Goal: Transaction & Acquisition: Purchase product/service

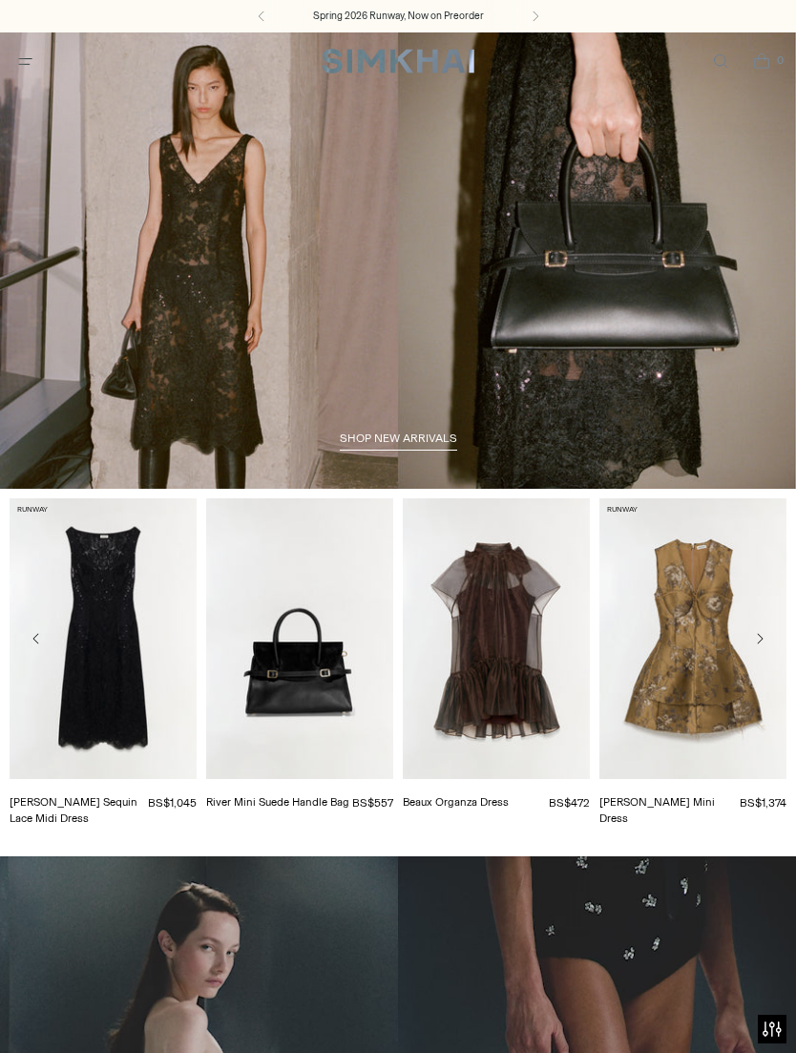
click at [766, 650] on button "Move to next carousel slide" at bounding box center [760, 638] width 34 height 34
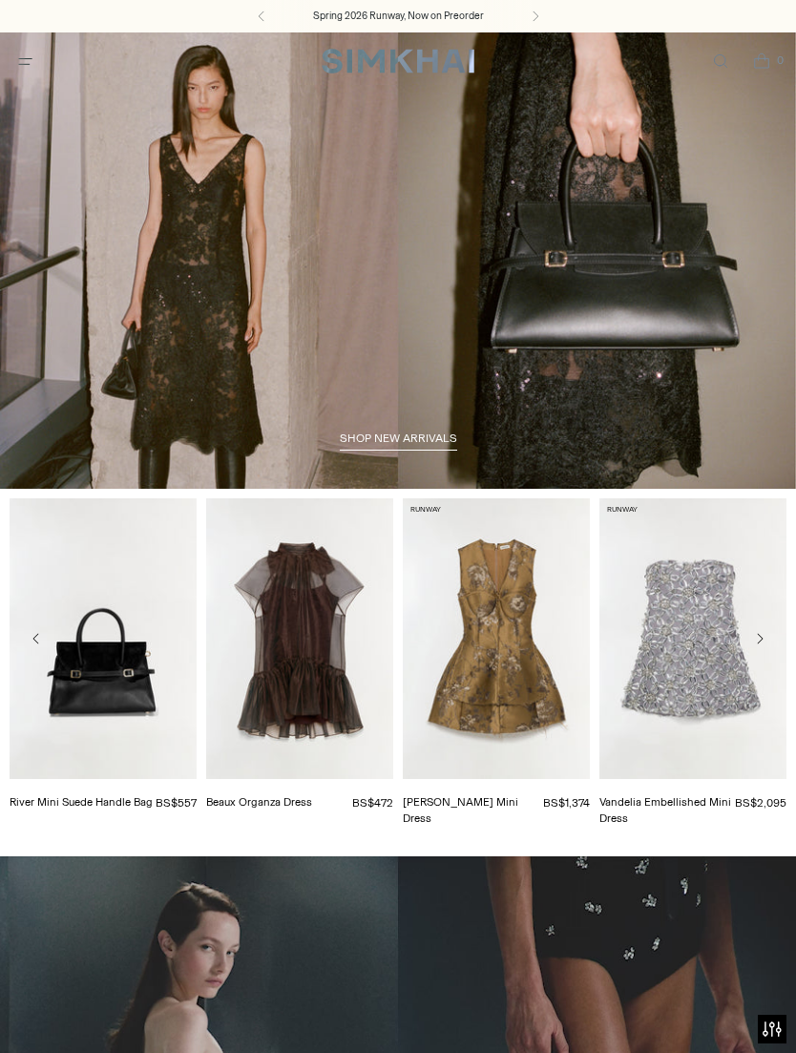
click at [769, 653] on button "Move to next carousel slide" at bounding box center [760, 638] width 34 height 34
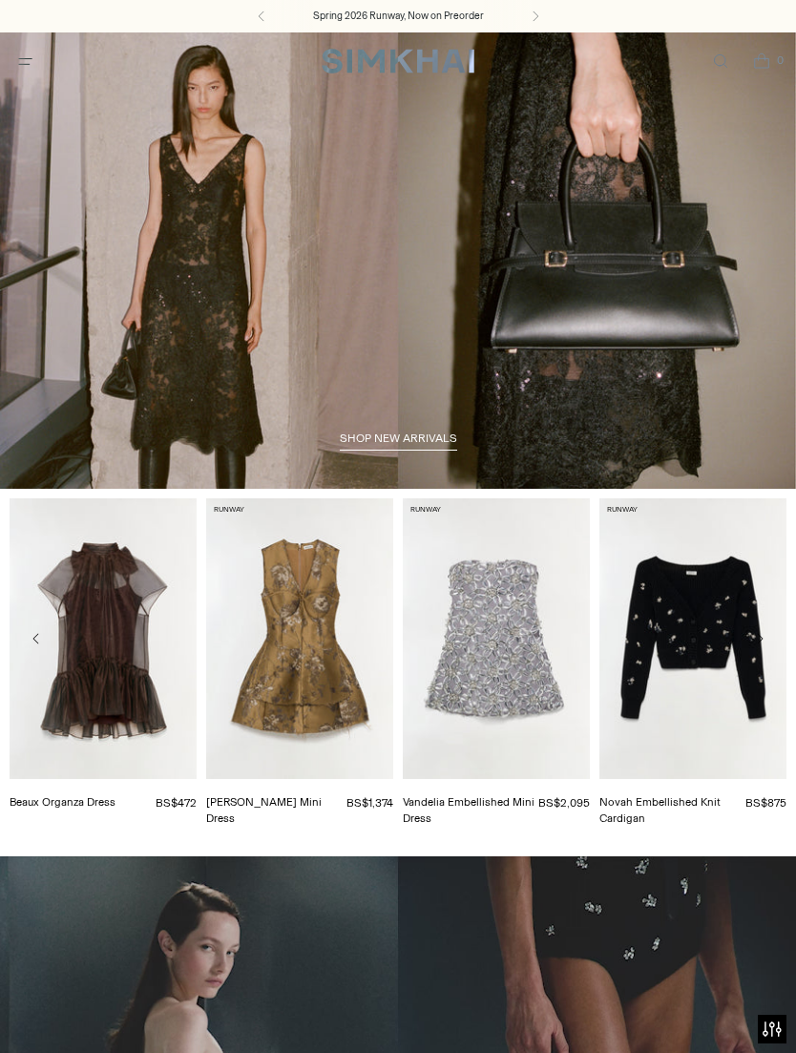
click at [768, 649] on button "Move to next carousel slide" at bounding box center [760, 638] width 34 height 34
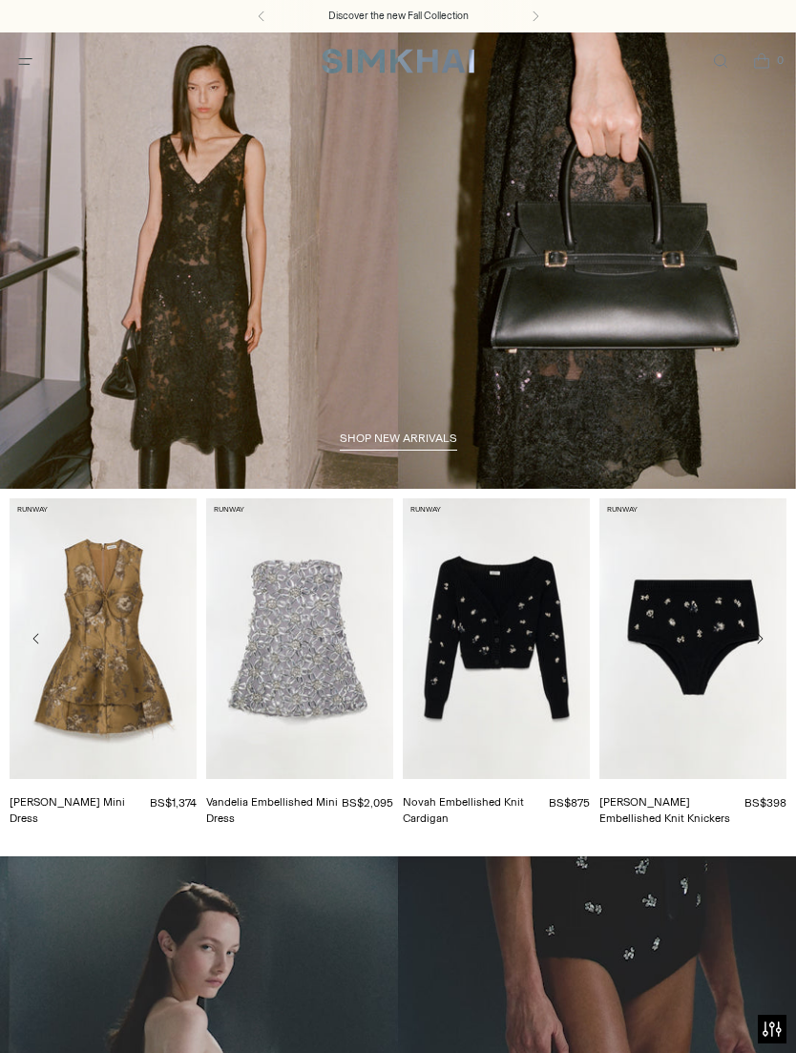
click at [424, 438] on span "shop new arrivals" at bounding box center [398, 437] width 117 height 13
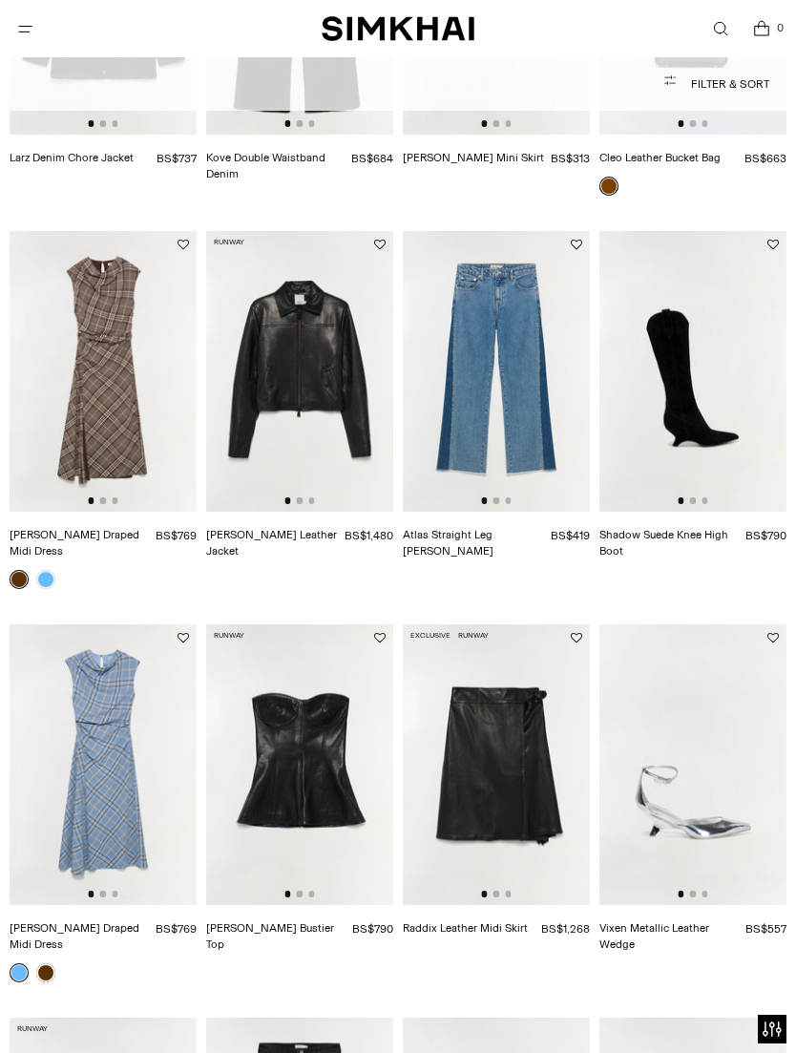
scroll to position [1578, 0]
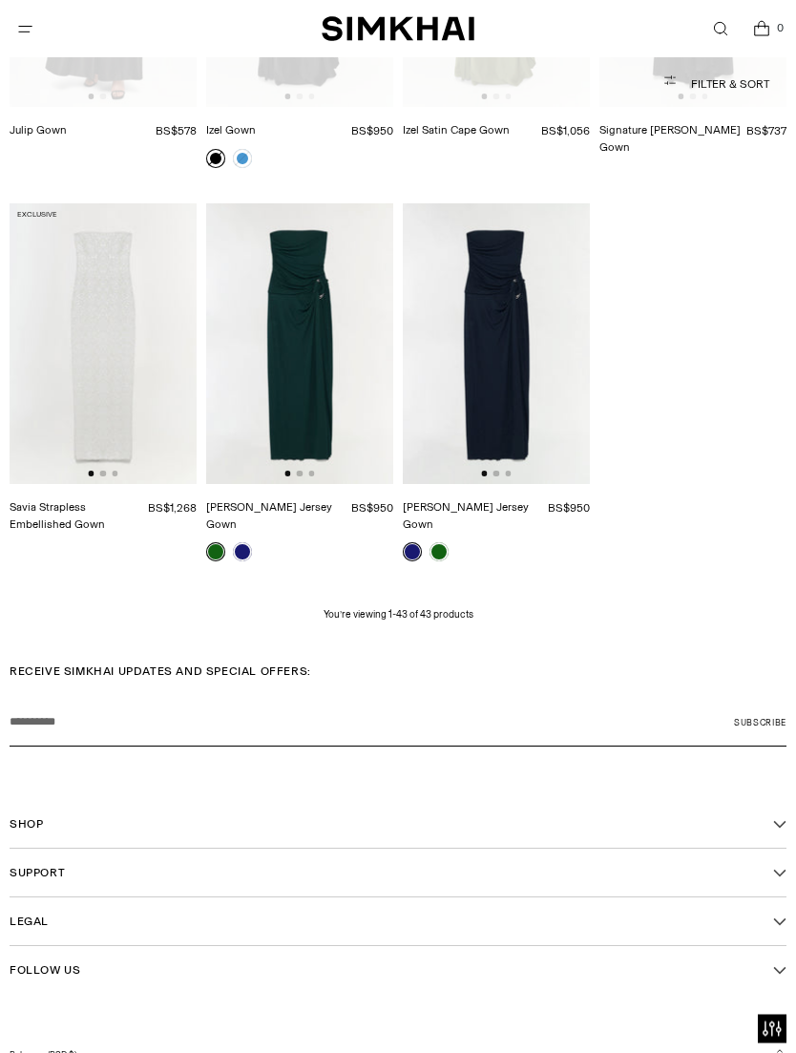
scroll to position [3919, 0]
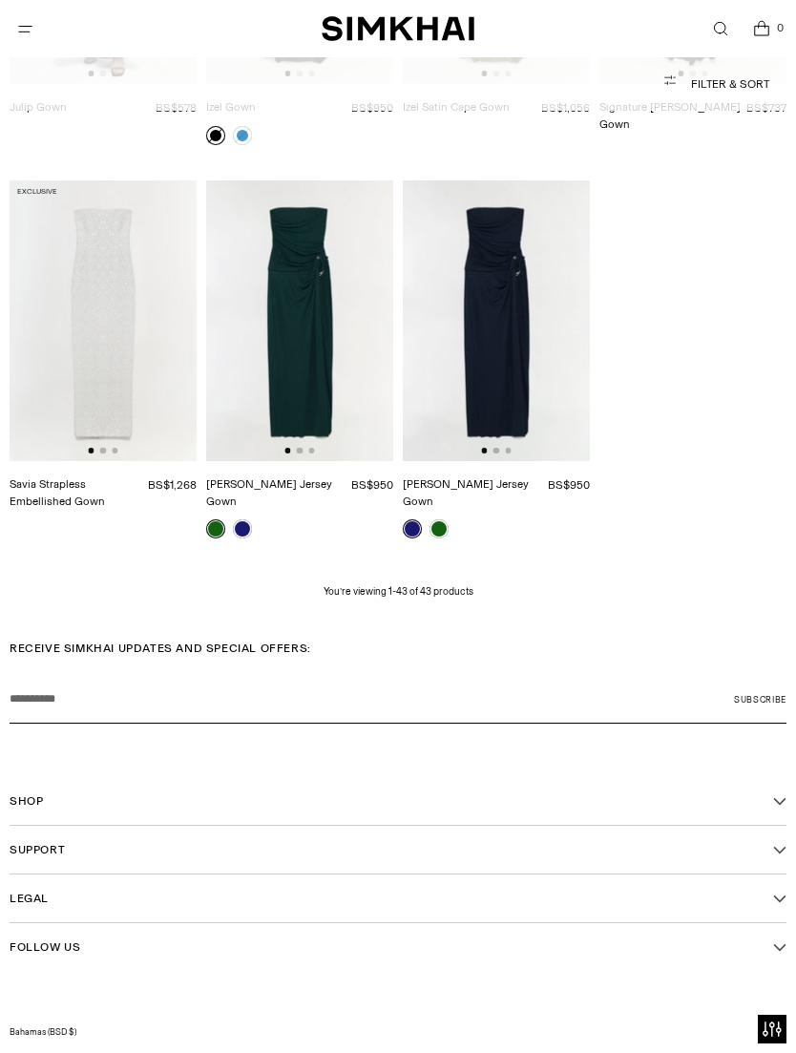
click at [40, 792] on span "Shop" at bounding box center [26, 800] width 33 height 17
click at [38, 827] on link "New Arrivals" at bounding box center [42, 833] width 64 height 13
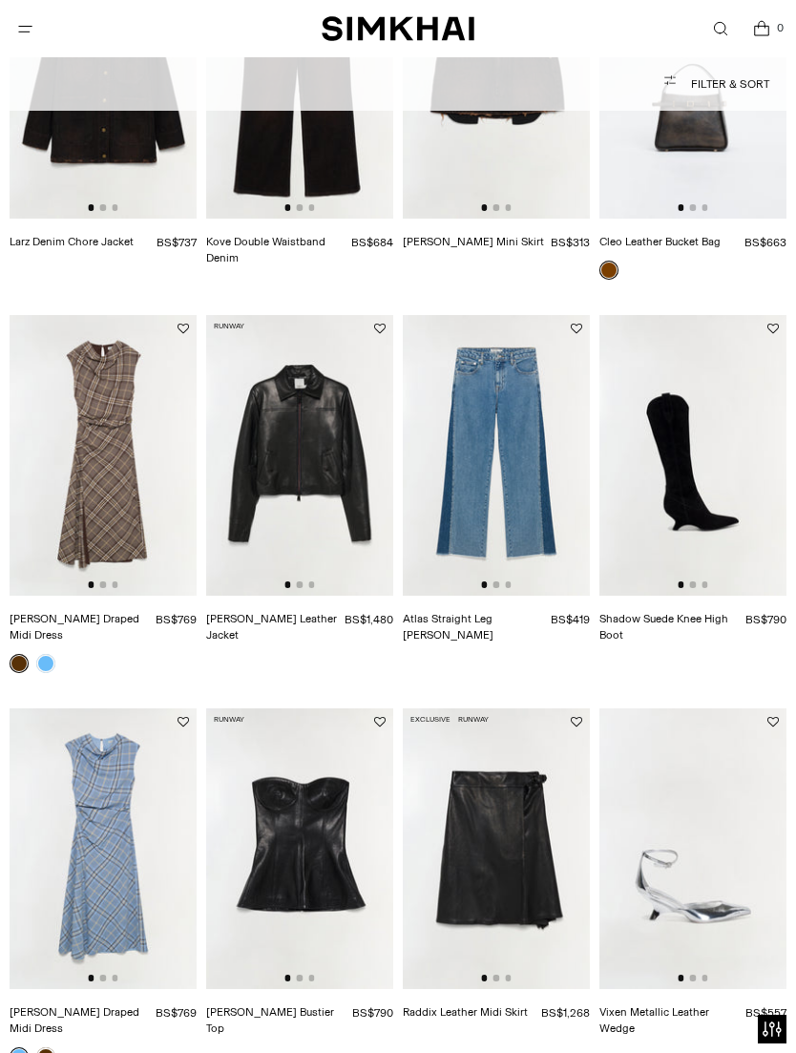
scroll to position [1531, 0]
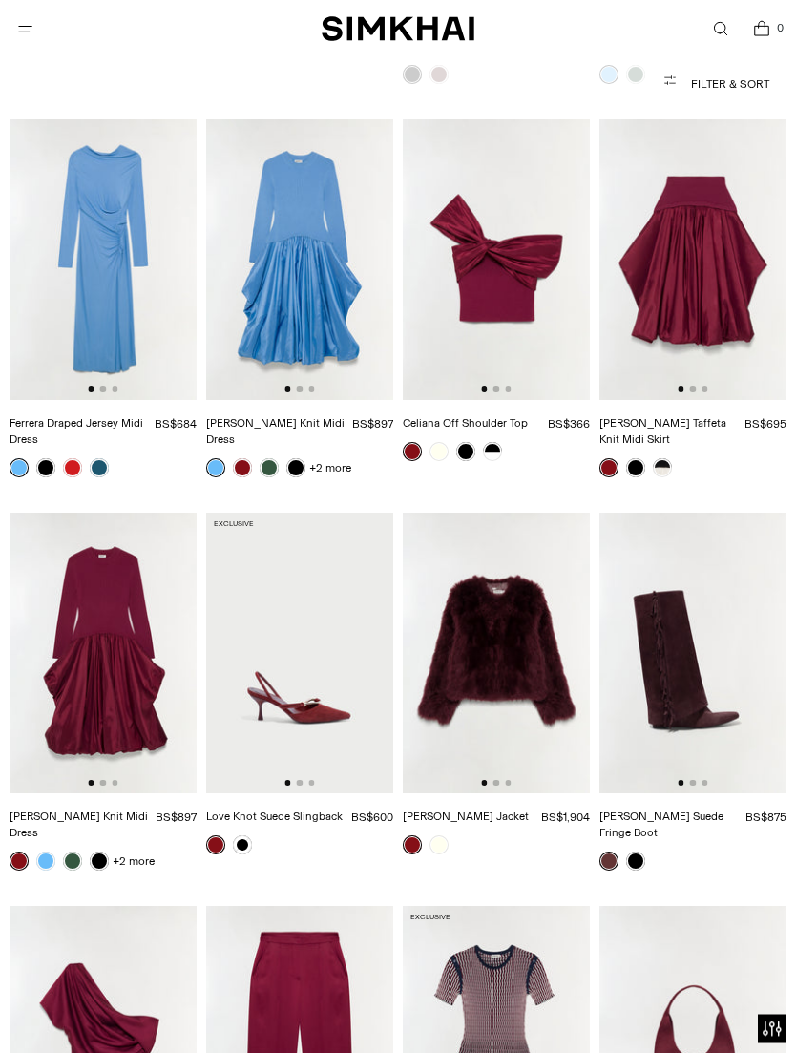
scroll to position [9908, 0]
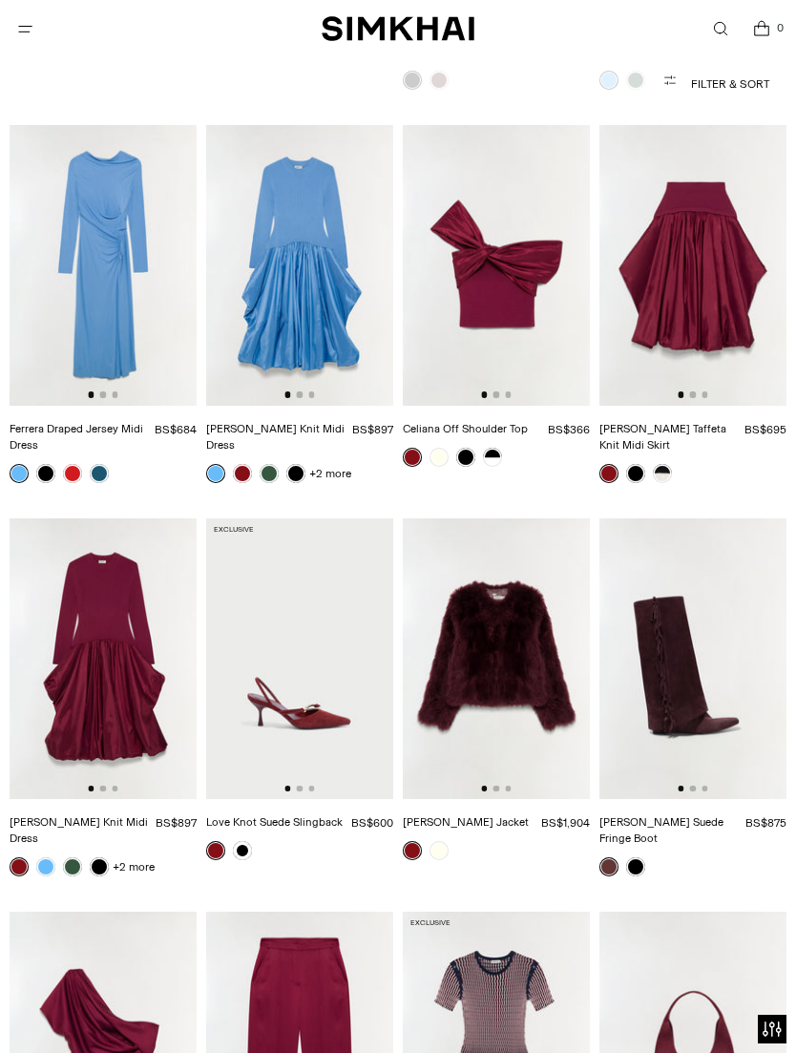
click at [70, 555] on img at bounding box center [103, 658] width 187 height 281
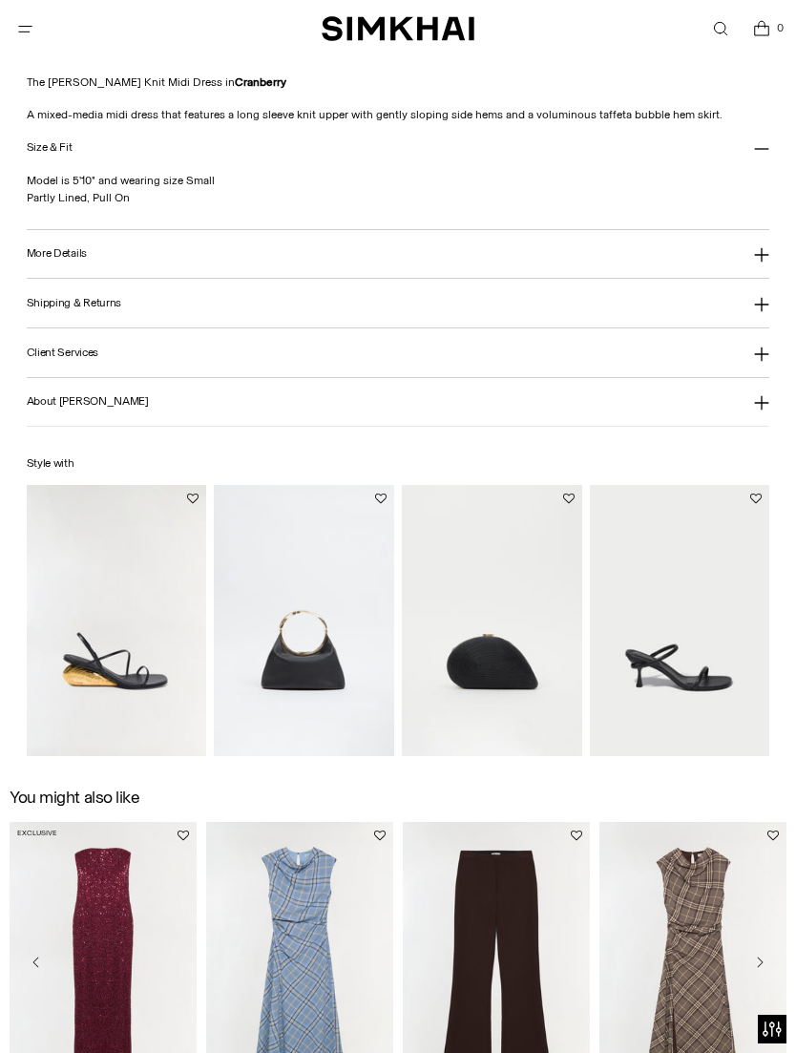
scroll to position [1731, 0]
